Goal: Use online tool/utility

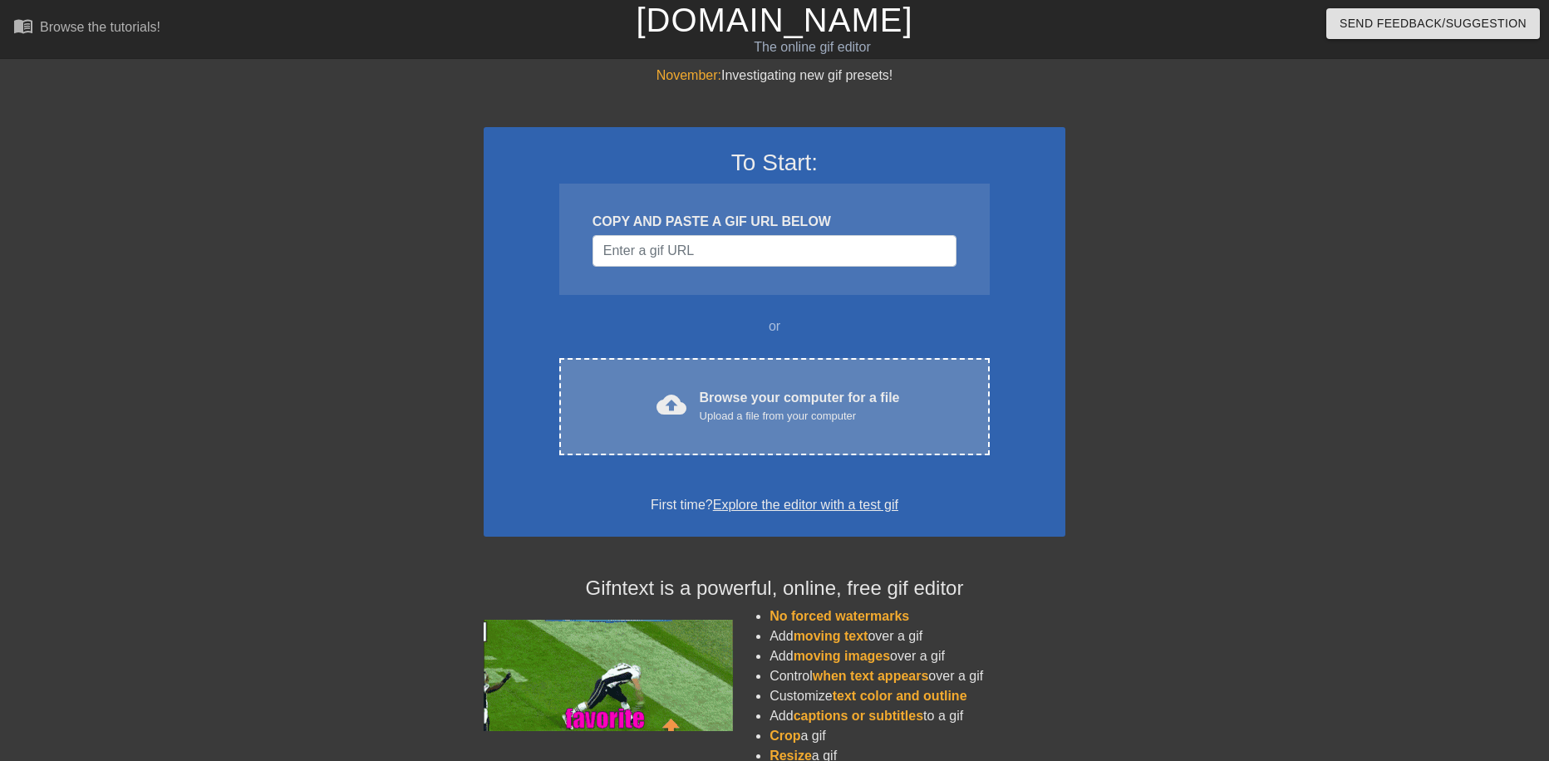
click at [772, 391] on div "Browse your computer for a file Upload a file from your computer" at bounding box center [800, 406] width 200 height 37
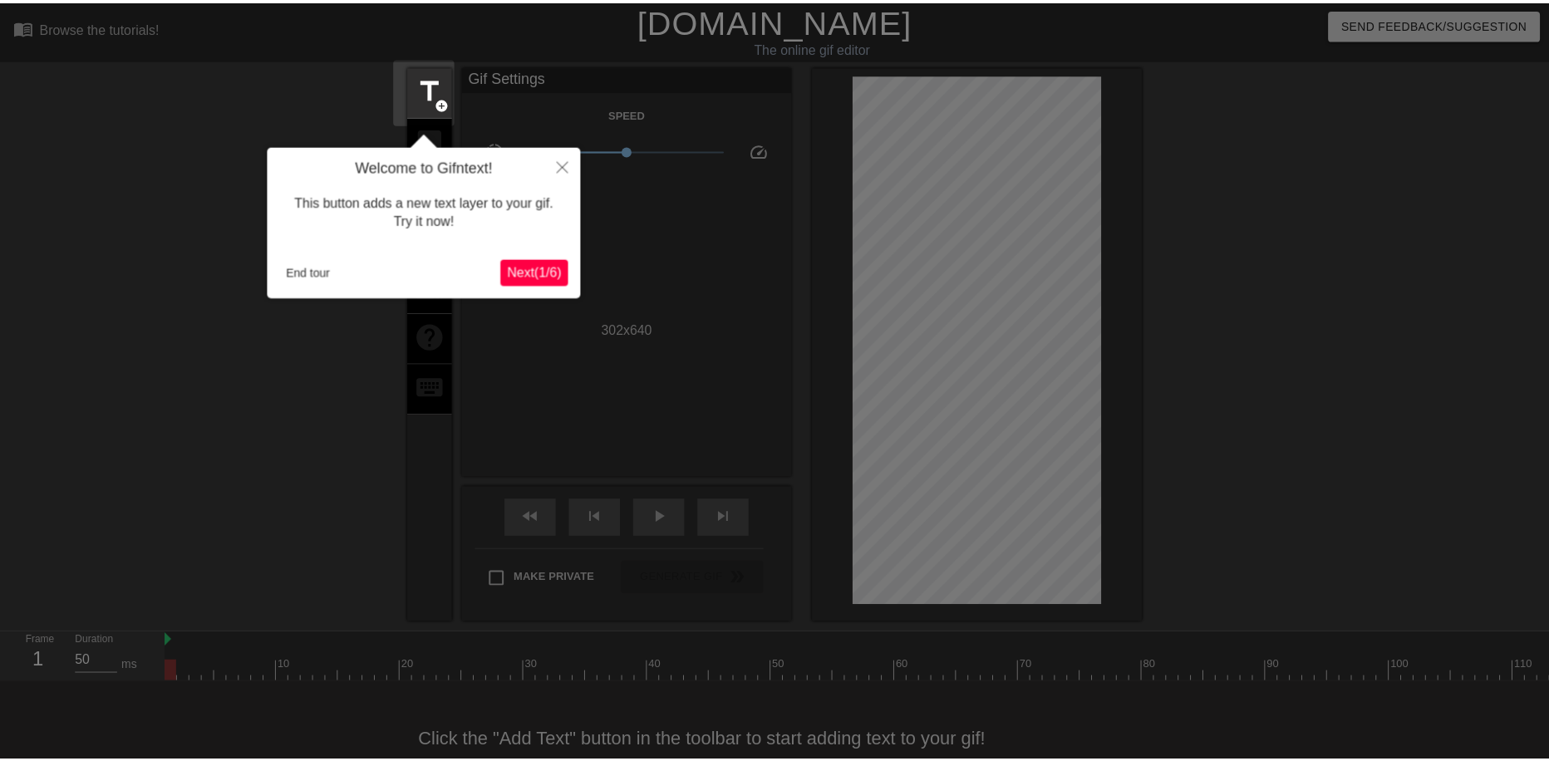
scroll to position [41, 0]
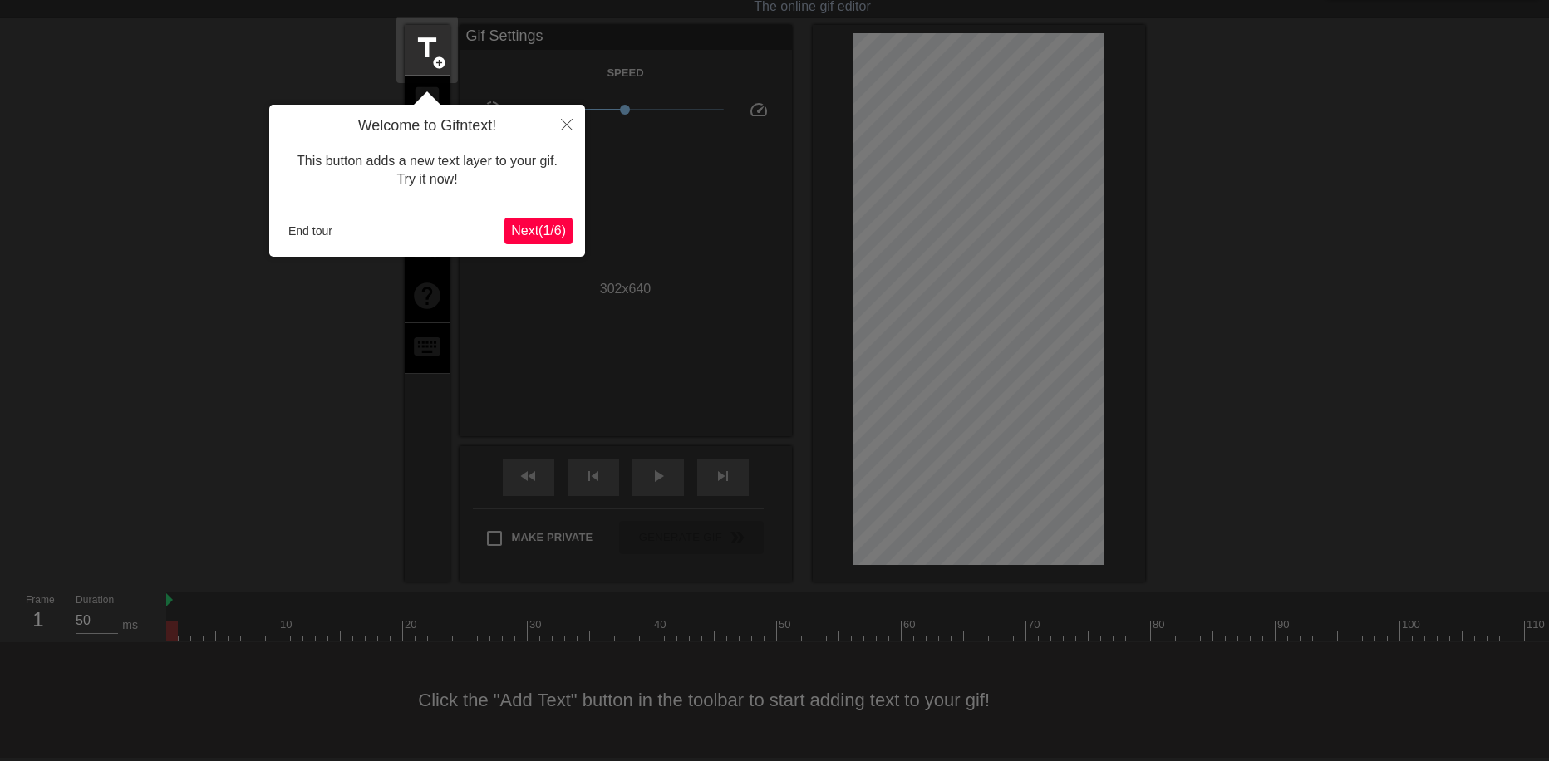
click at [545, 235] on span "Next ( 1 / 6 )" at bounding box center [538, 231] width 55 height 14
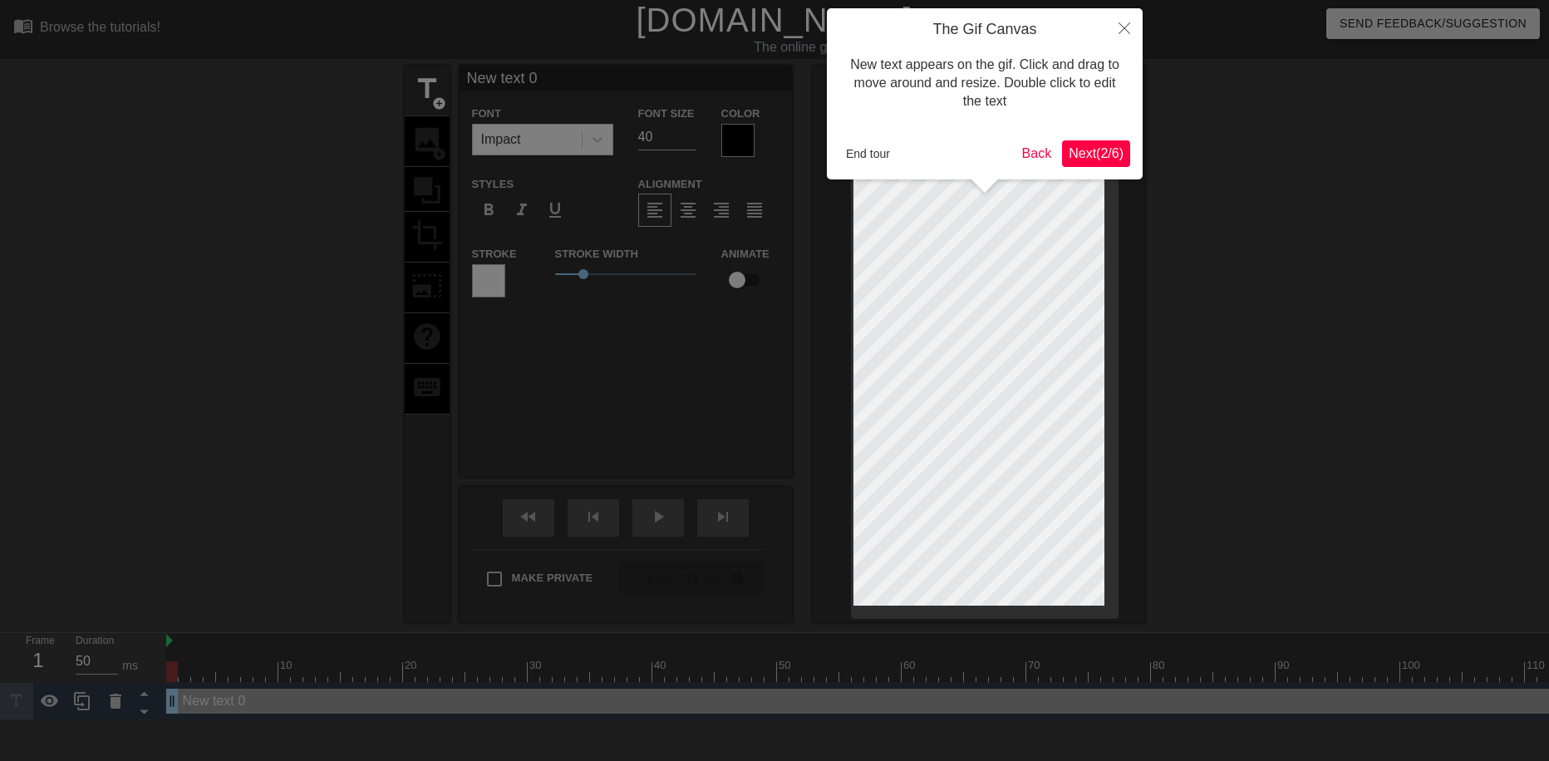
scroll to position [0, 0]
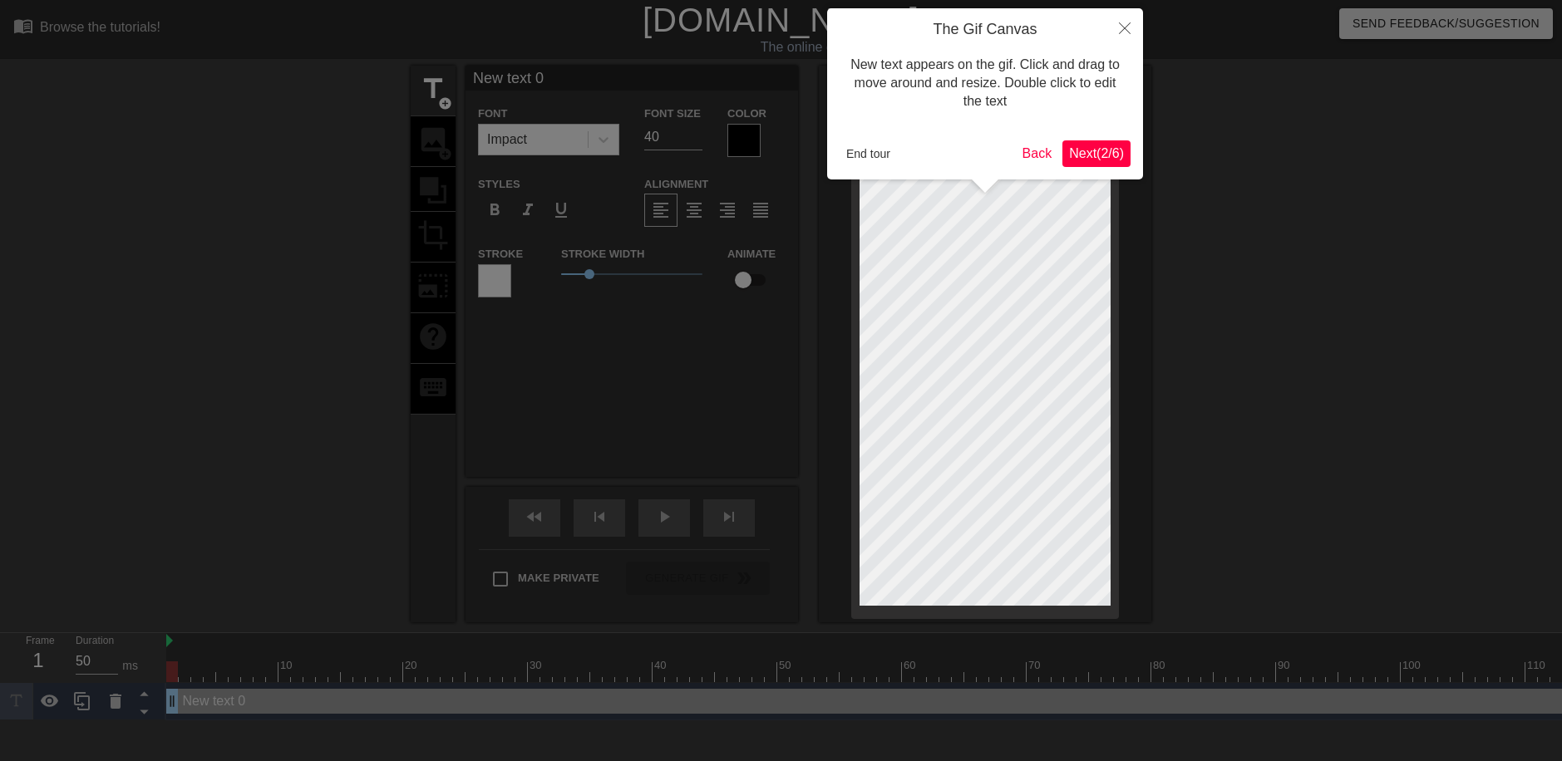
click at [1094, 157] on span "Next ( 2 / 6 )" at bounding box center [1096, 153] width 55 height 14
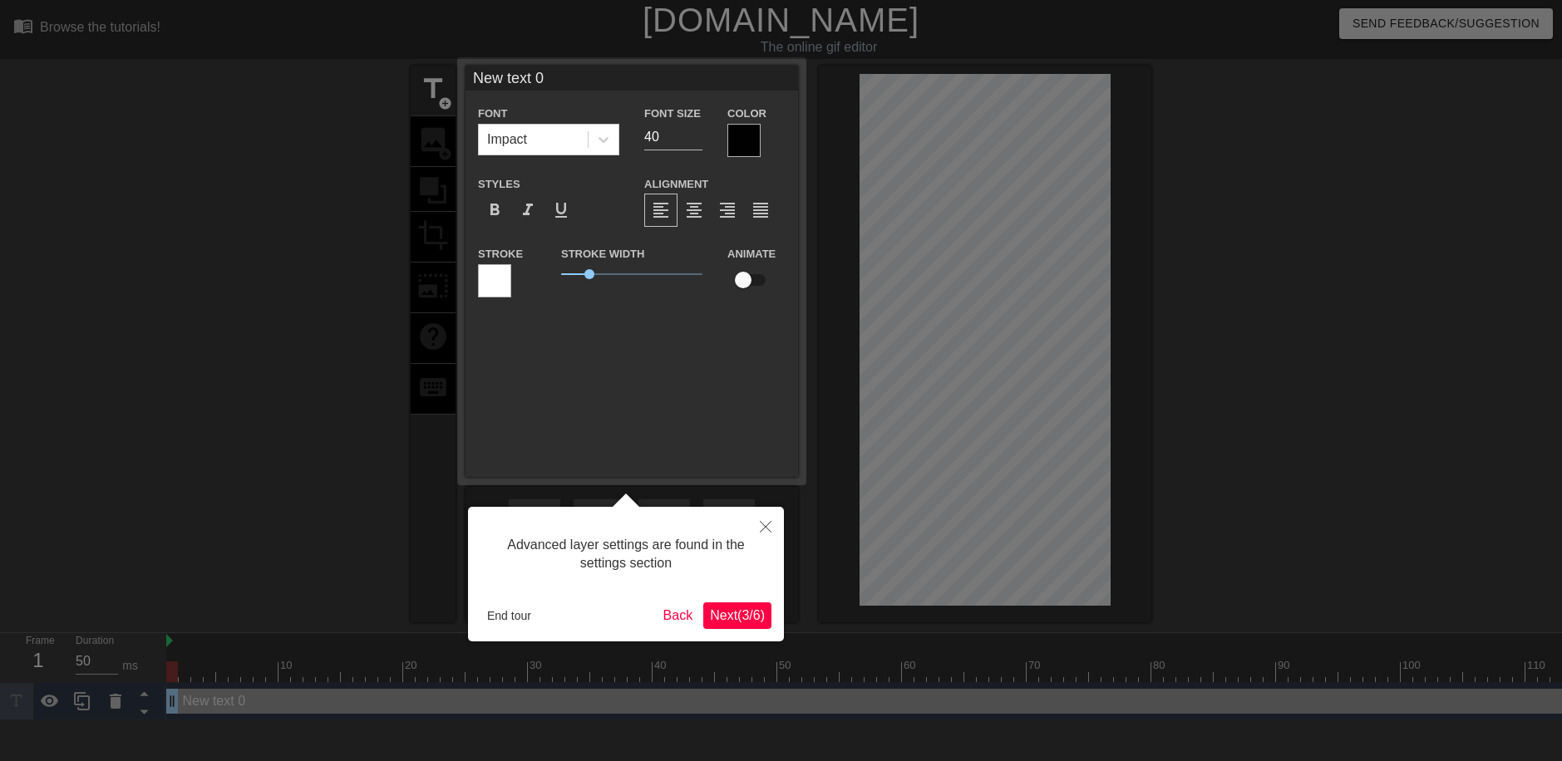
click at [740, 617] on span "Next ( 3 / 6 )" at bounding box center [737, 615] width 55 height 14
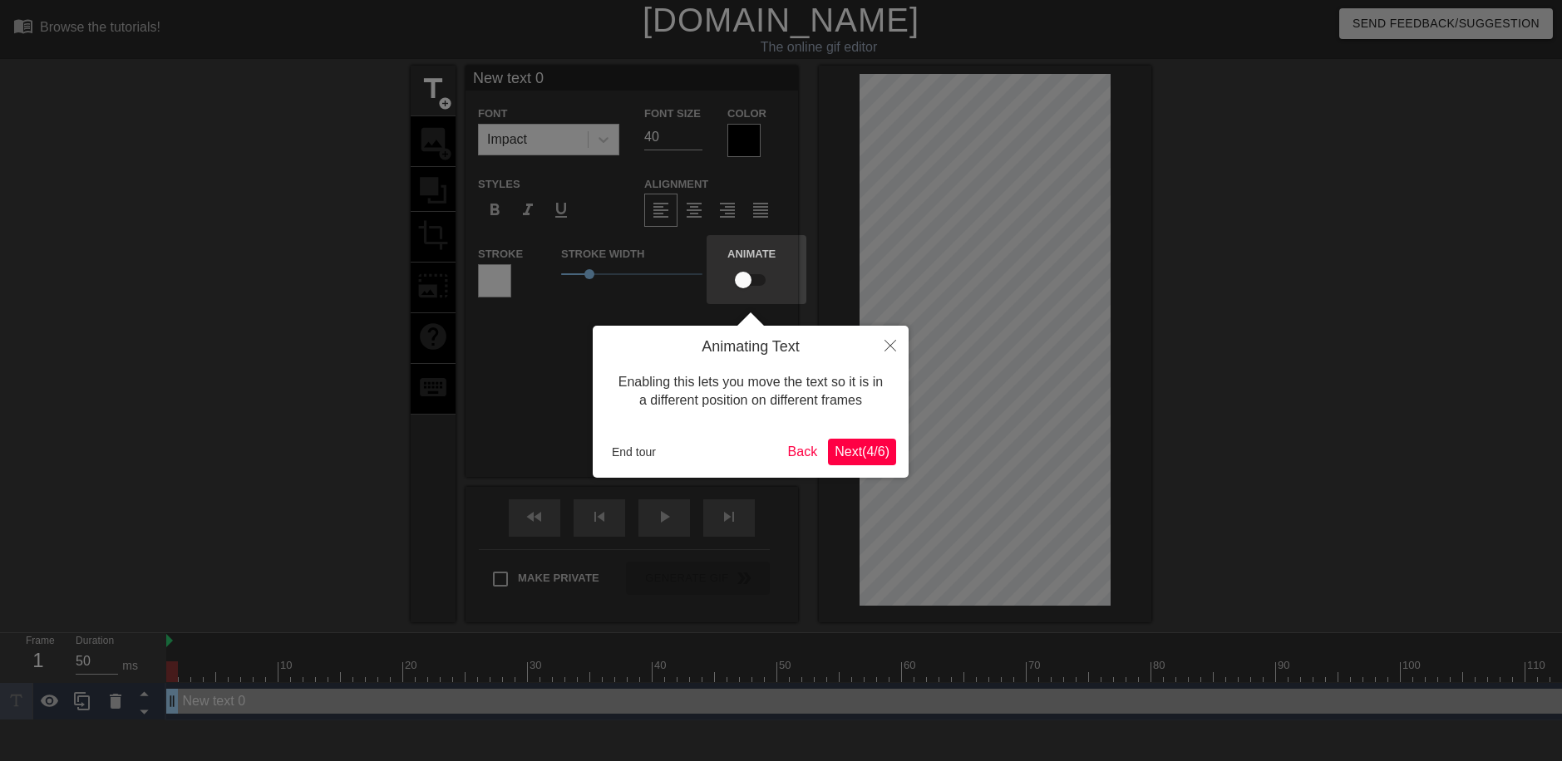
click at [859, 459] on span "Next ( 4 / 6 )" at bounding box center [861, 452] width 55 height 14
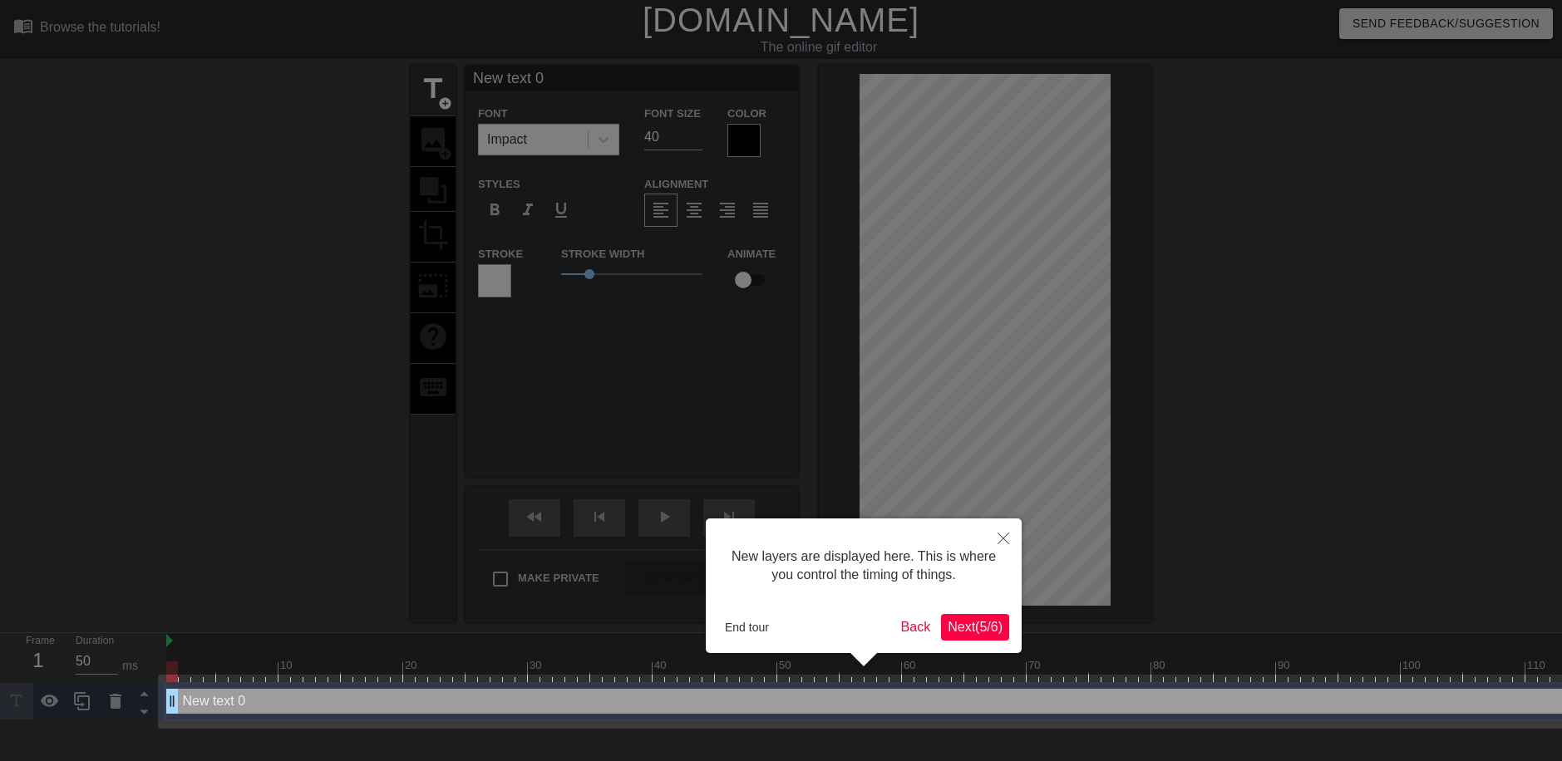
click at [969, 627] on span "Next ( 5 / 6 )" at bounding box center [975, 627] width 55 height 14
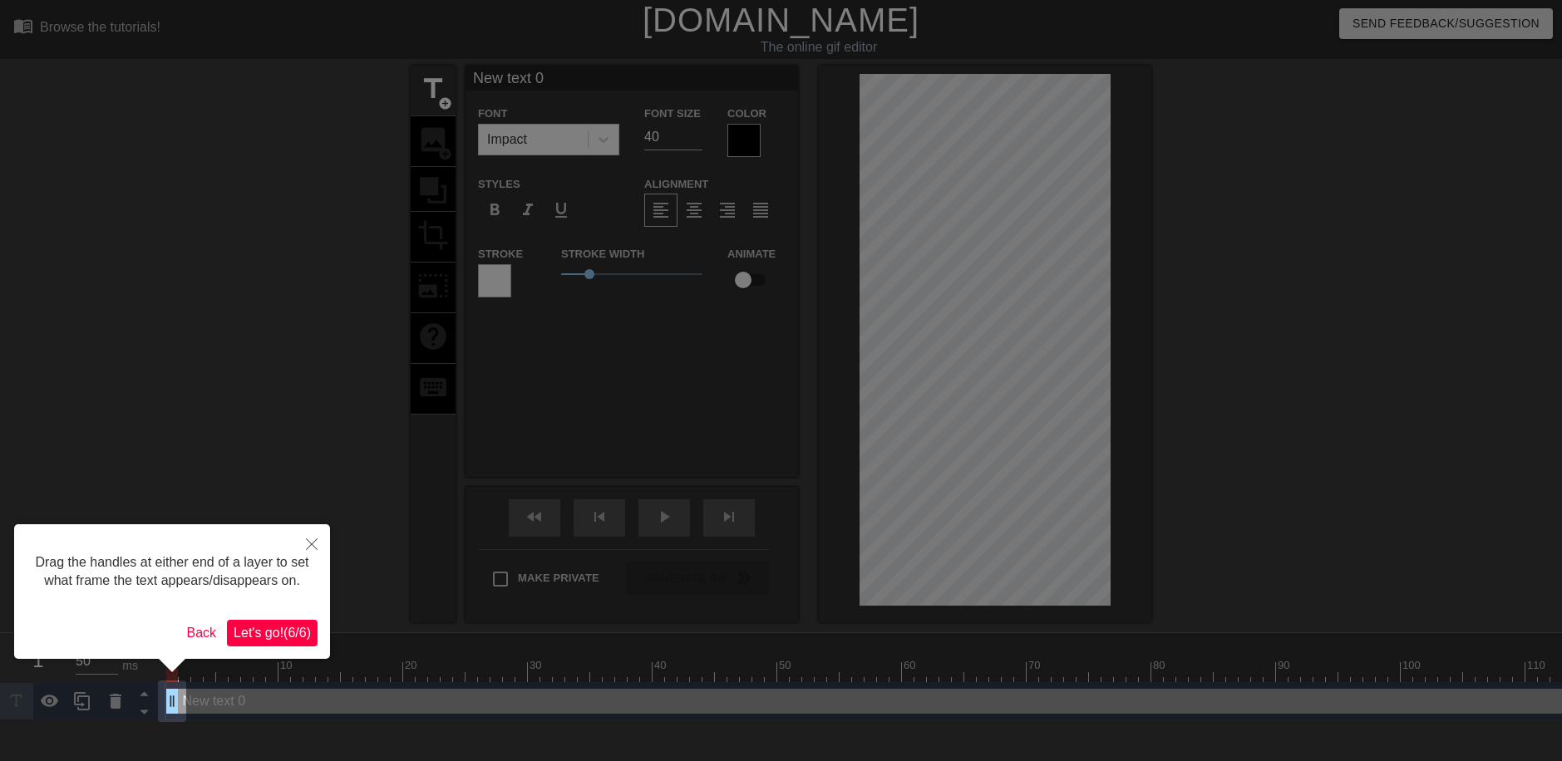
click at [299, 629] on span "Let's go! ( 6 / 6 )" at bounding box center [272, 633] width 77 height 14
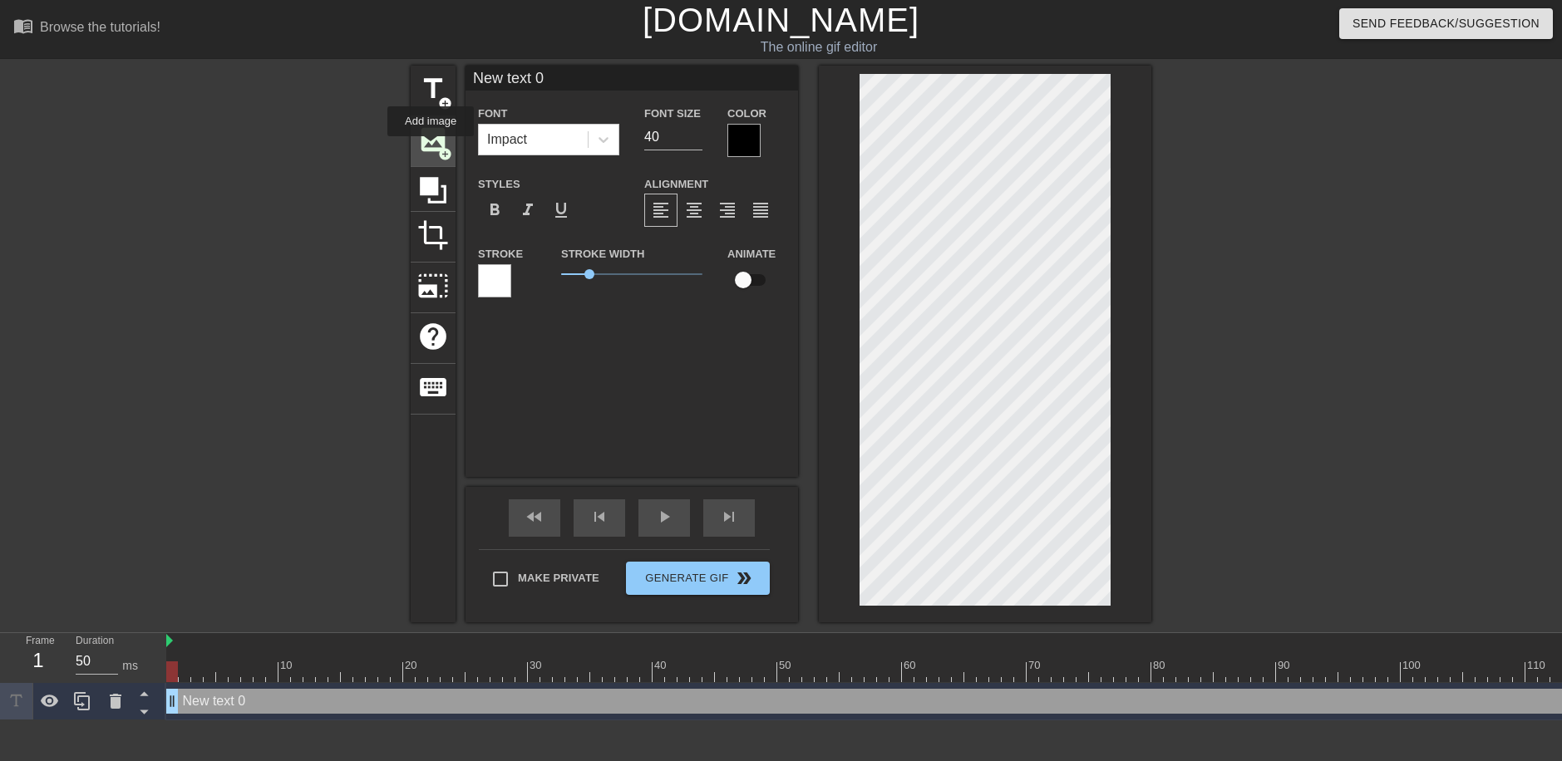
click at [431, 148] on span "image" at bounding box center [433, 140] width 32 height 32
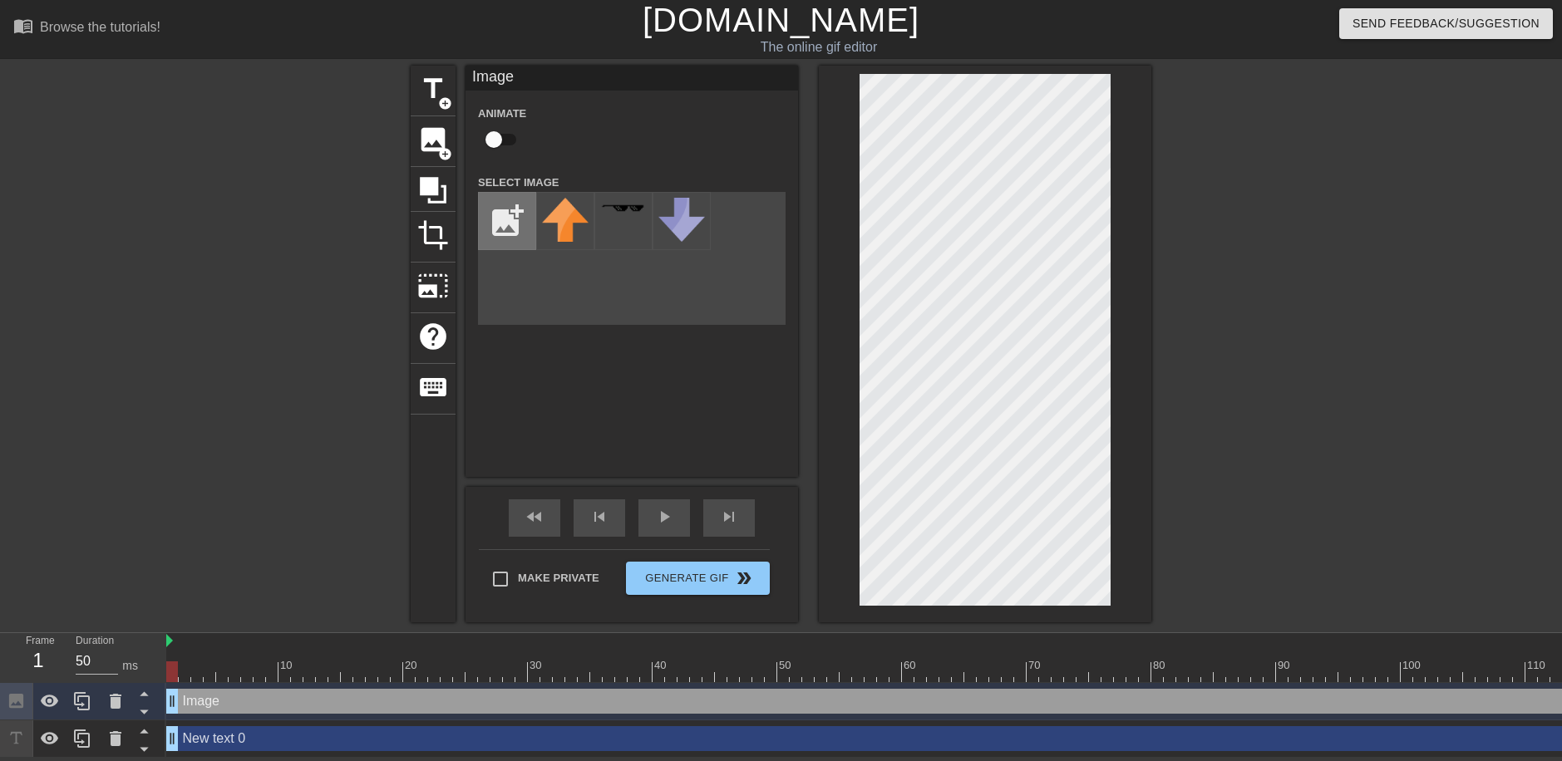
click at [511, 219] on input "file" at bounding box center [507, 221] width 57 height 57
type input "C:\fakepath\Micha mega [DEMOGRAPHIC_DATA].png"
click at [554, 231] on div at bounding box center [565, 221] width 58 height 58
click at [1201, 216] on div "title add_circle image add_circle crop photo_size_select_large help keyboard Im…" at bounding box center [781, 344] width 1562 height 557
click at [851, 175] on div at bounding box center [985, 344] width 332 height 557
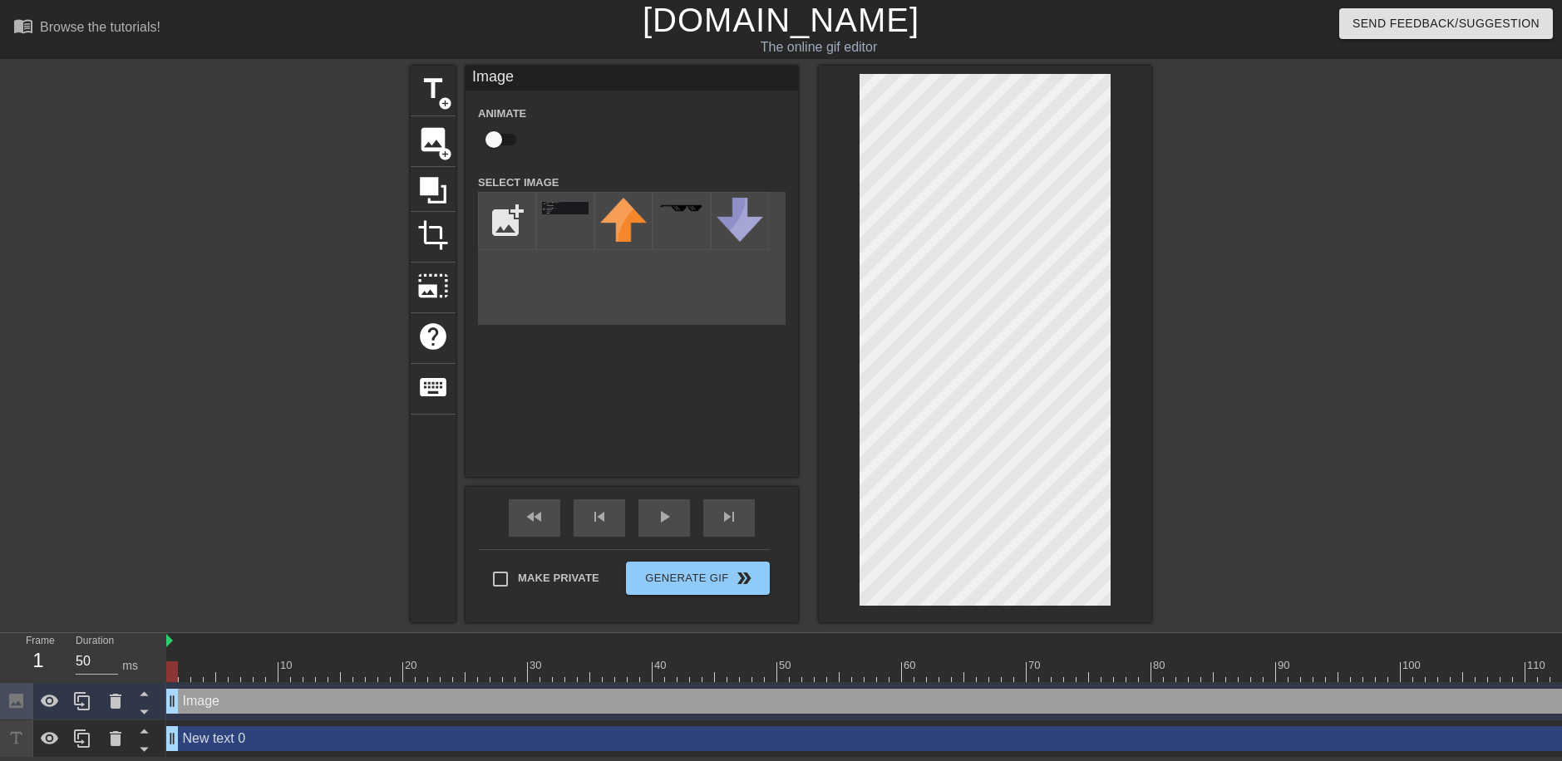
click at [1113, 244] on div at bounding box center [985, 344] width 332 height 557
click at [1170, 155] on div "title add_circle image add_circle crop photo_size_select_large help keyboard Im…" at bounding box center [781, 344] width 1562 height 557
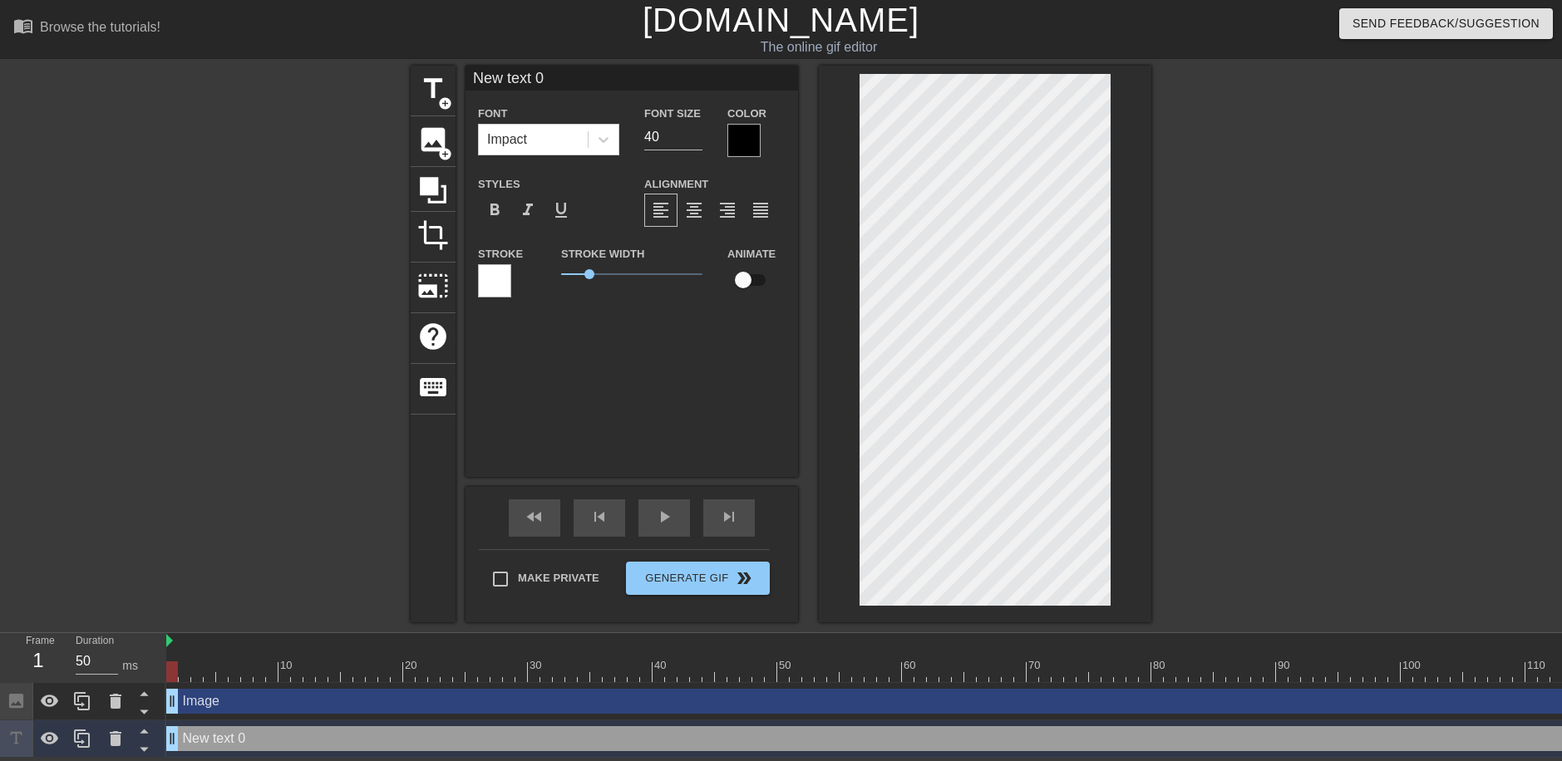
click at [811, 632] on div "menu_book Browse the tutorials! [DOMAIN_NAME] The online gif editor Send Feedba…" at bounding box center [781, 379] width 1562 height 758
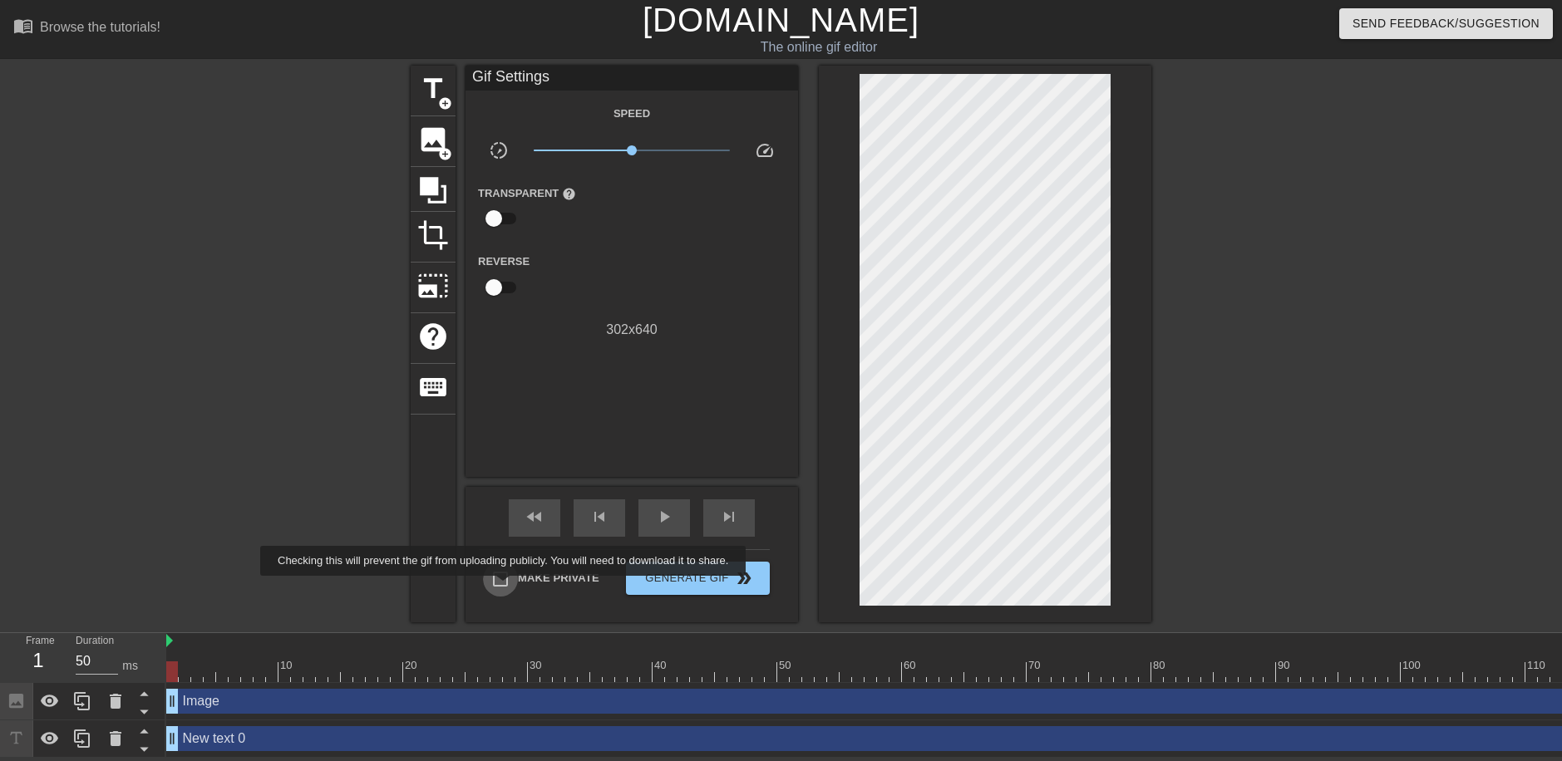
click at [506, 588] on input "Make Private" at bounding box center [500, 579] width 35 height 35
checkbox input "true"
click at [664, 578] on span "Generate Gif double_arrow" at bounding box center [698, 579] width 130 height 20
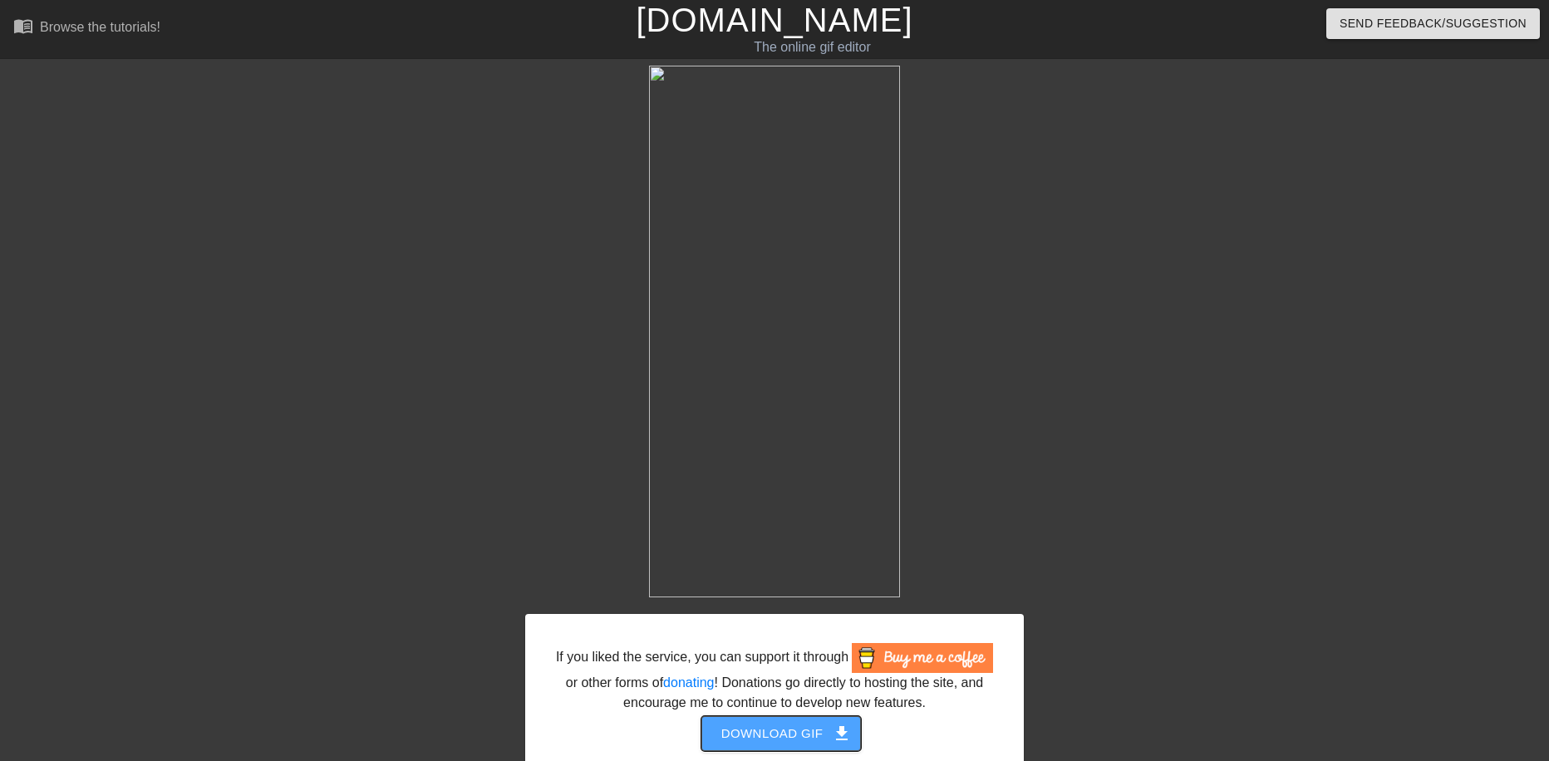
click at [825, 731] on span "Download gif get_app" at bounding box center [781, 734] width 121 height 22
click at [1354, 329] on div "If you liked the service, you can support it through or other forms of donating…" at bounding box center [774, 442] width 1549 height 753
